Goal: Task Accomplishment & Management: Use online tool/utility

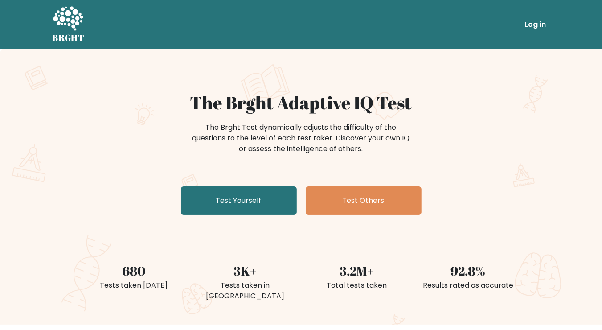
click at [541, 22] on link "Log in" at bounding box center [536, 25] width 29 height 18
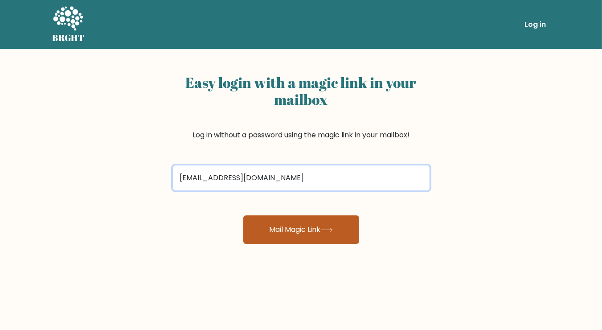
type input "[EMAIL_ADDRESS][DOMAIN_NAME]"
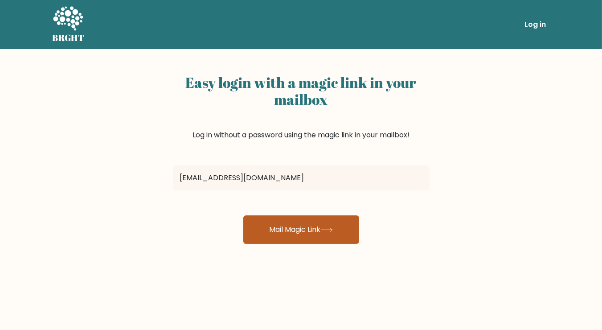
click at [254, 223] on button "Mail Magic Link" at bounding box center [301, 229] width 116 height 29
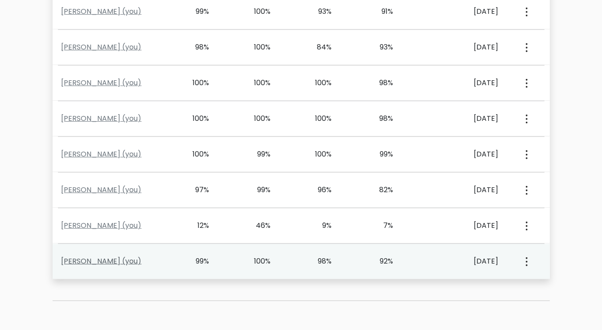
scroll to position [509, 0]
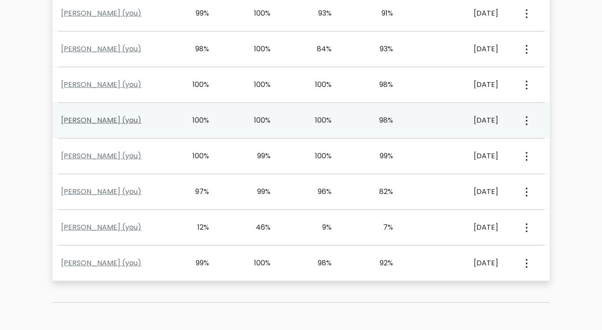
click at [80, 117] on link "Fra Lem (you)" at bounding box center [102, 120] width 80 height 10
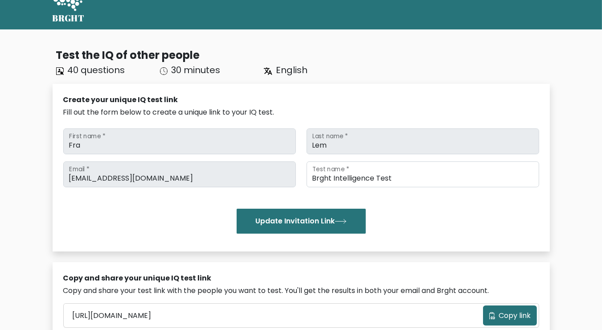
scroll to position [0, 0]
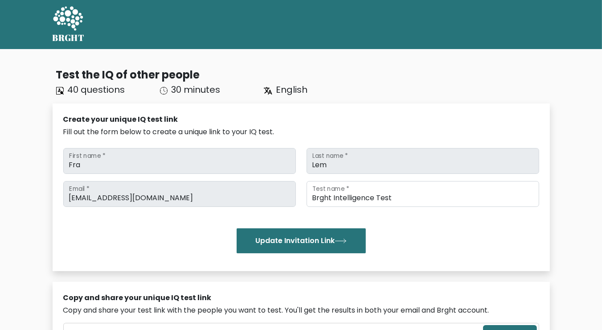
click at [67, 33] on h5 "BRGHT" at bounding box center [69, 38] width 32 height 11
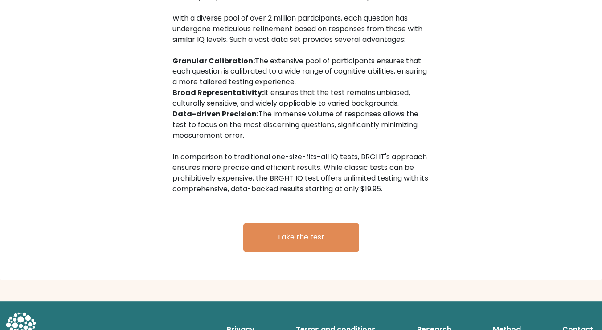
scroll to position [1453, 0]
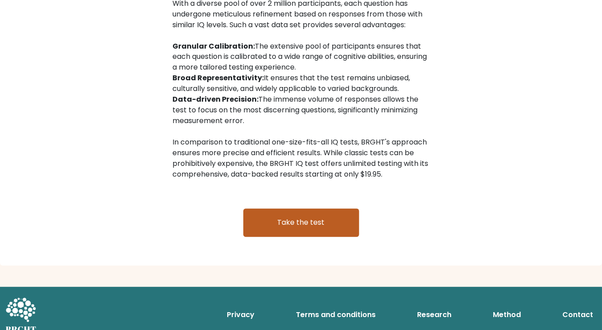
click at [258, 209] on link "Take the test" at bounding box center [301, 223] width 116 height 29
